Goal: Find specific page/section: Find specific page/section

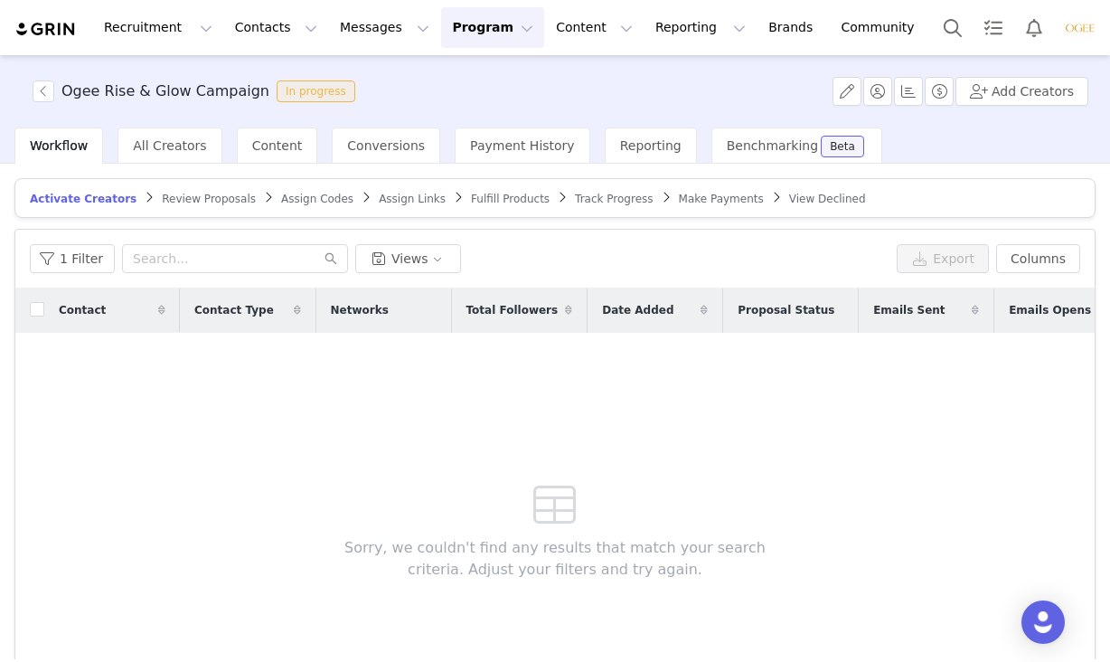
click at [43, 7] on div "Recruitment Recruitment Creator Search Curated Lists Landing Pages Web Extensio…" at bounding box center [473, 27] width 918 height 41
click at [43, 30] on img at bounding box center [45, 29] width 63 height 17
